Goal: Transaction & Acquisition: Purchase product/service

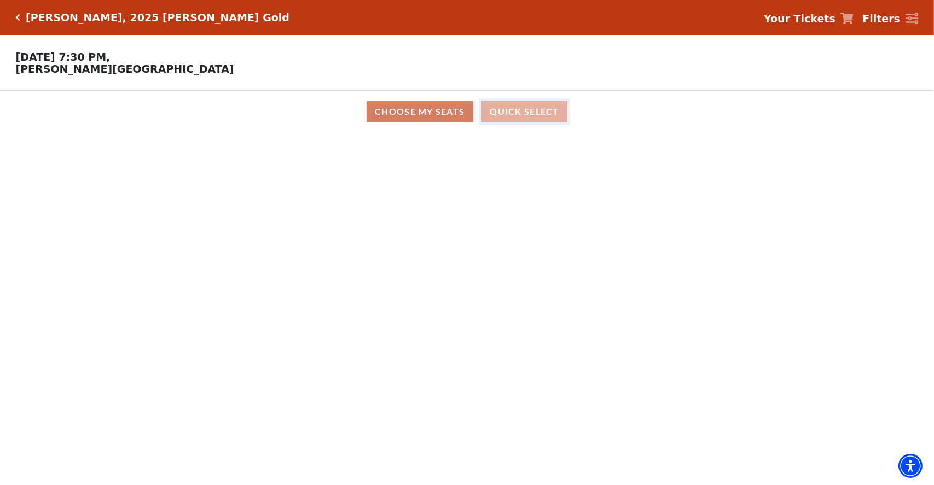
click at [537, 117] on button "Quick Select" at bounding box center [525, 111] width 86 height 21
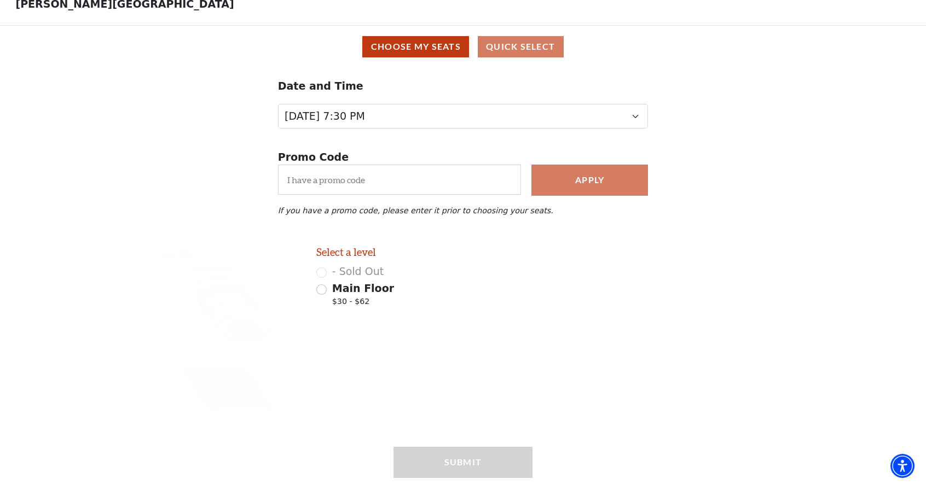
scroll to position [105, 0]
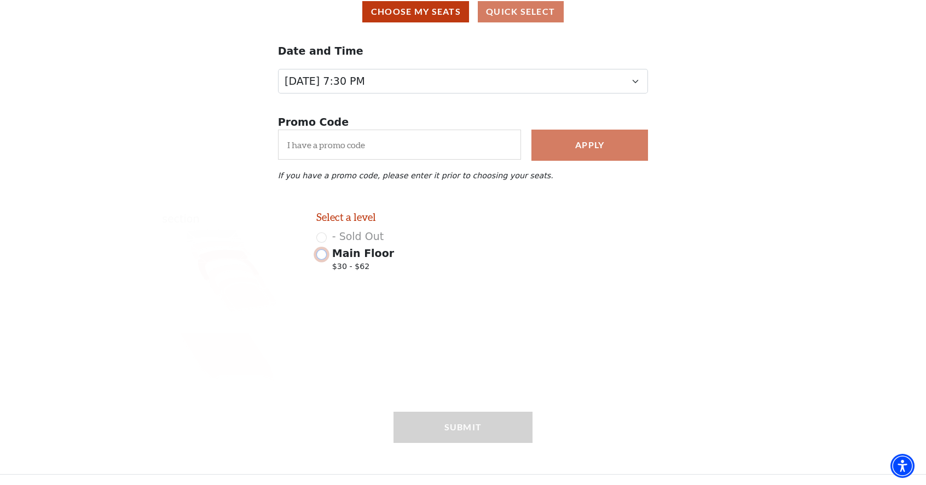
click at [318, 256] on input "Main Floor $30 - $62" at bounding box center [321, 255] width 10 height 10
radio input "true"
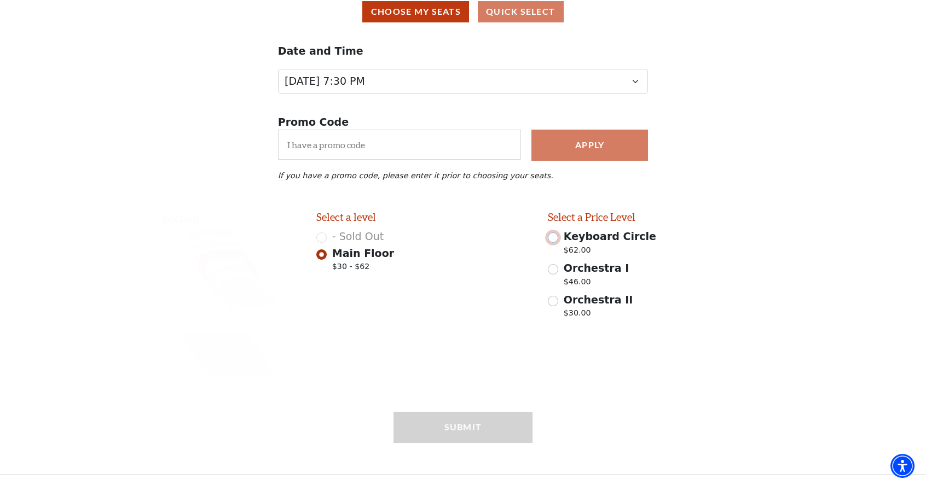
click at [551, 238] on input "Keyboard Circle $62.00" at bounding box center [553, 238] width 10 height 10
radio input "true"
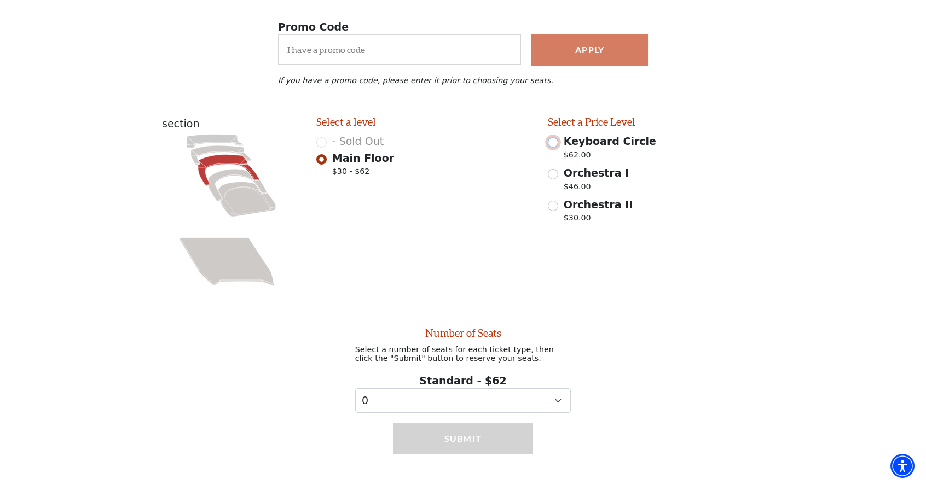
scroll to position [213, 0]
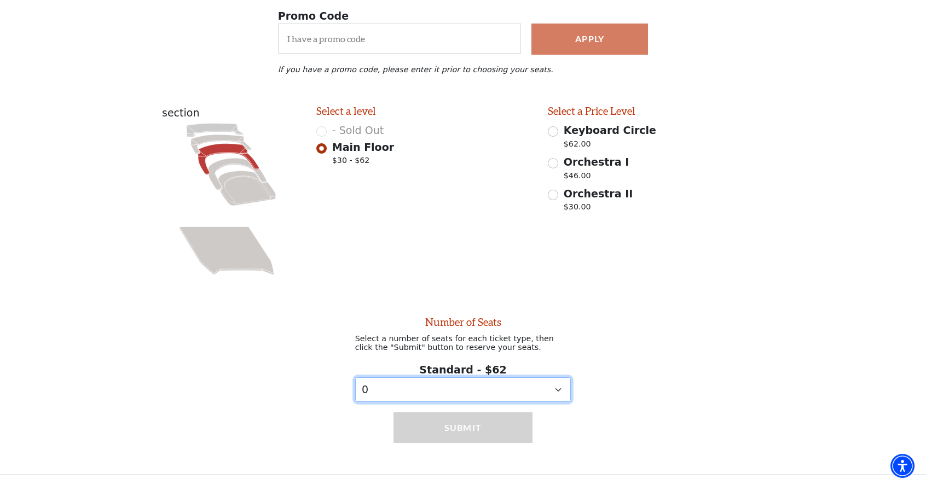
click at [385, 393] on select "0 1" at bounding box center [463, 390] width 216 height 25
select select "1"
click at [355, 378] on select "0 1" at bounding box center [463, 390] width 216 height 25
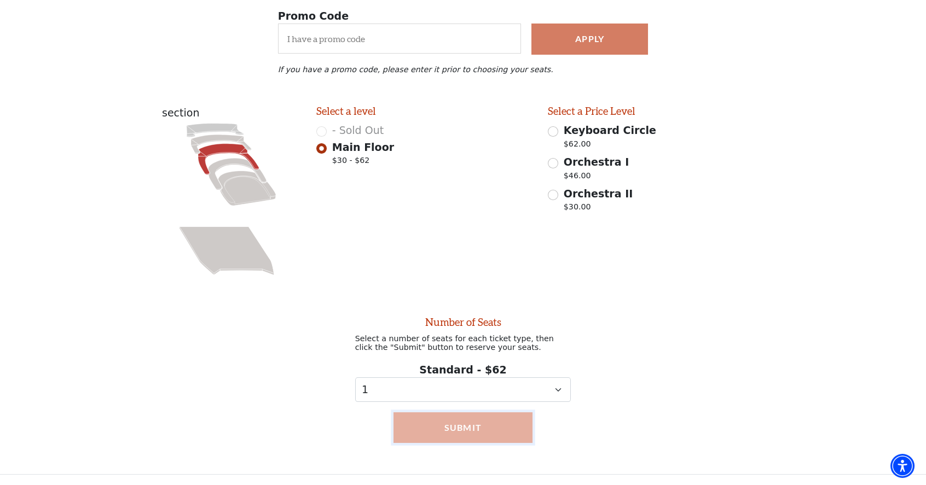
click at [485, 437] on button "Submit" at bounding box center [462, 428] width 138 height 31
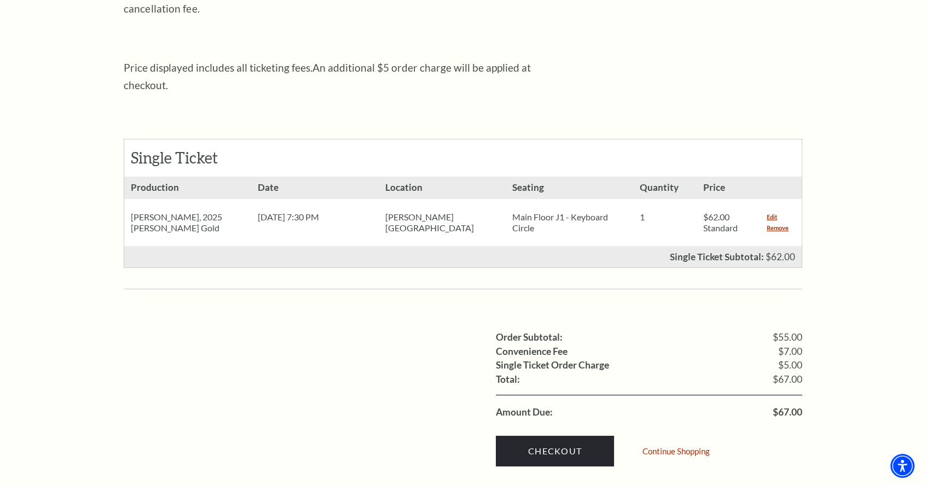
scroll to position [383, 0]
click at [773, 222] on link "Remove" at bounding box center [778, 227] width 22 height 11
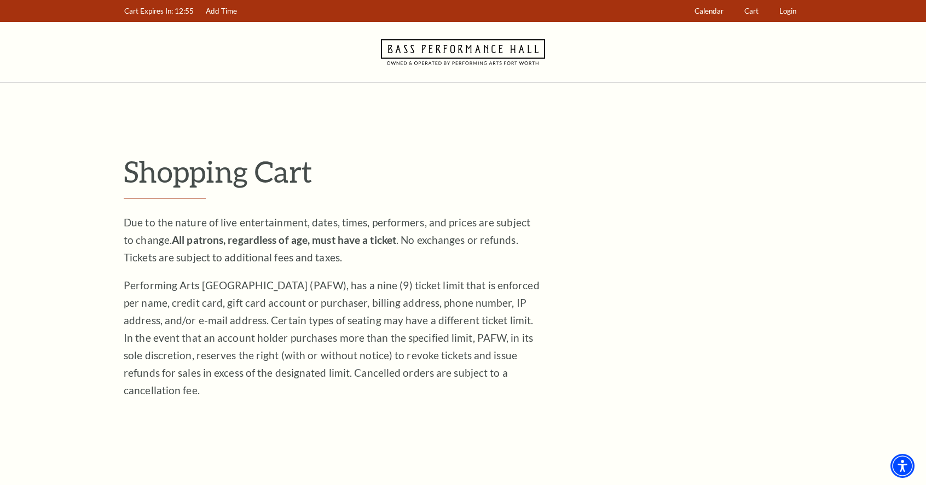
click at [710, 189] on h1 "Shopping Cart" at bounding box center [463, 176] width 679 height 45
